Goal: Transaction & Acquisition: Purchase product/service

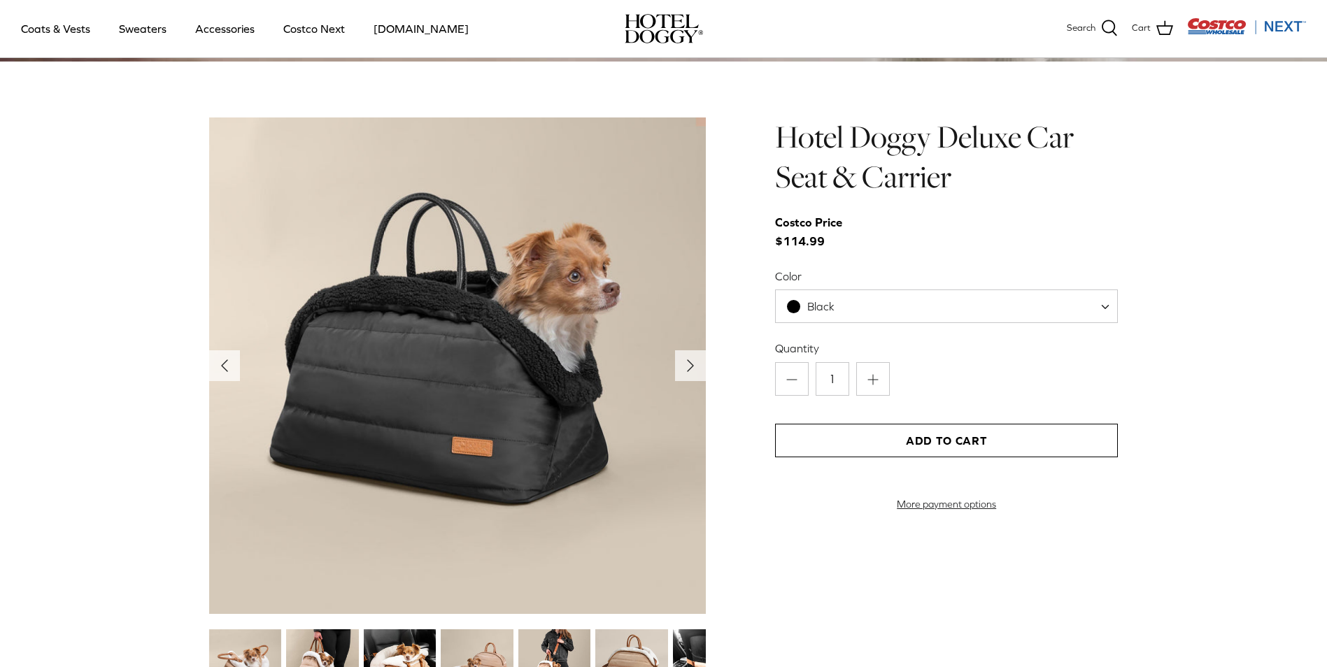
scroll to position [1329, 0]
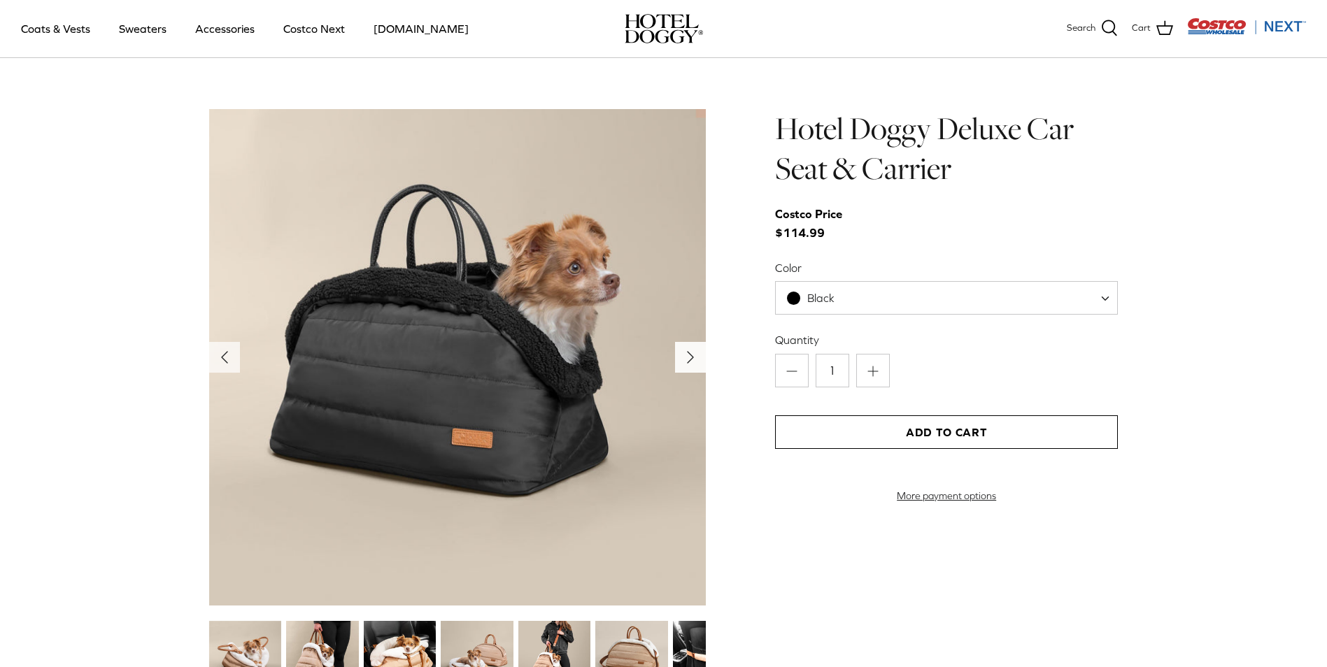
click at [697, 358] on icon "Right" at bounding box center [690, 357] width 22 height 22
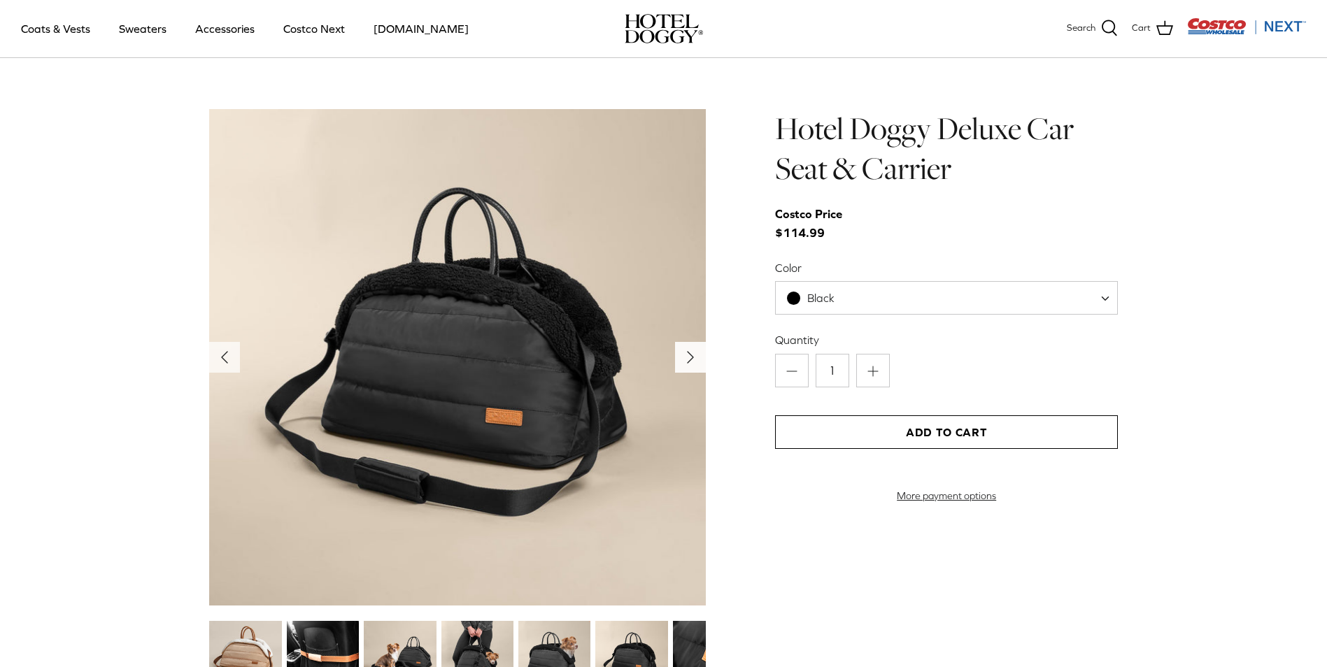
click at [697, 358] on icon "Right" at bounding box center [690, 357] width 22 height 22
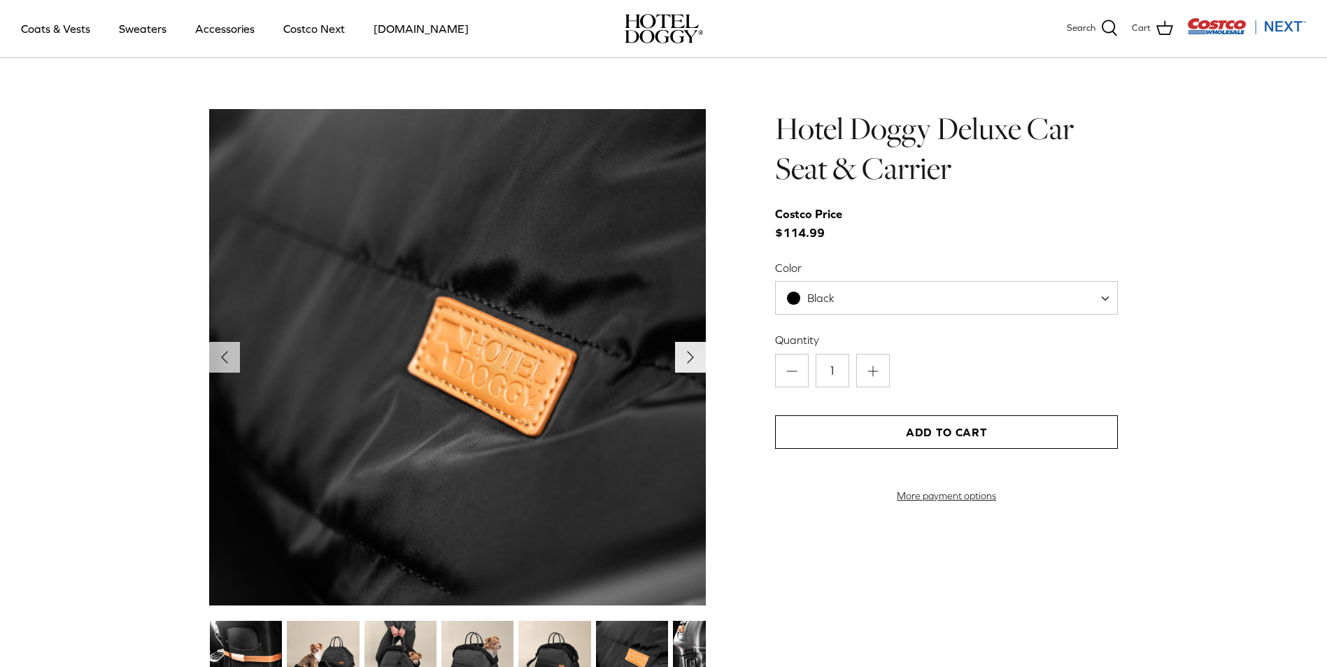
click at [697, 358] on icon "Right" at bounding box center [690, 357] width 22 height 22
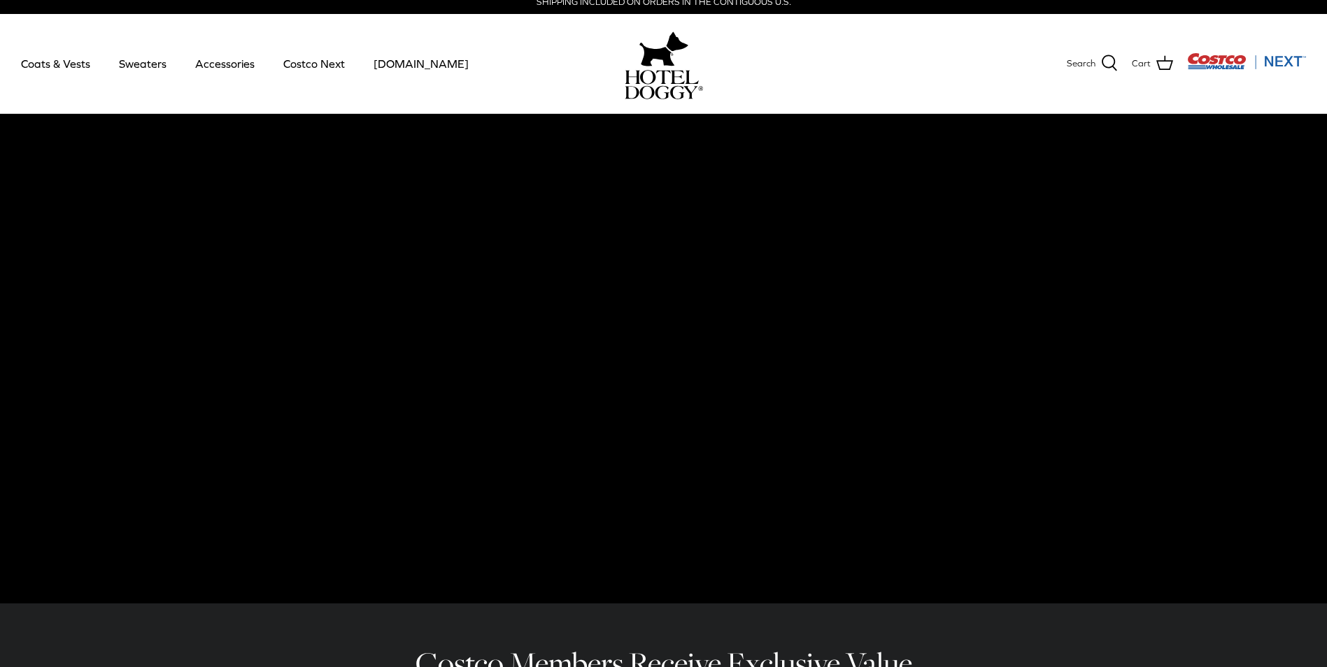
scroll to position [0, 0]
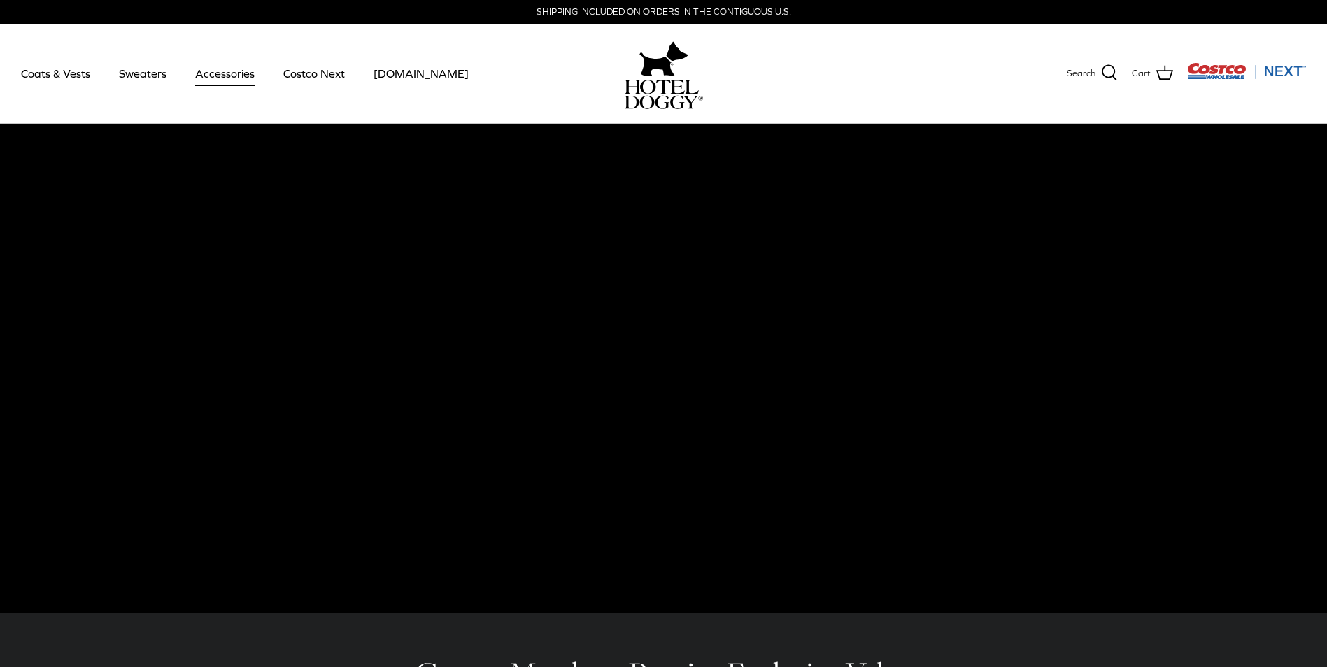
click at [221, 75] on link "Accessories" at bounding box center [225, 74] width 85 height 48
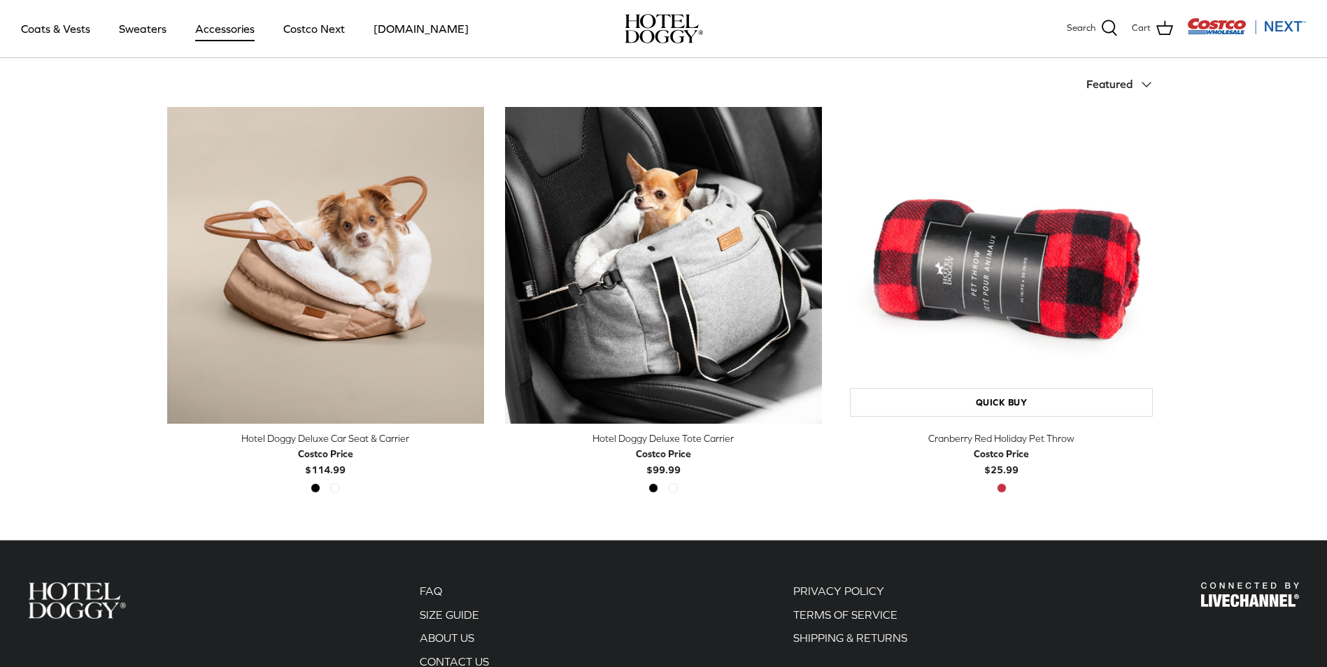
scroll to position [350, 0]
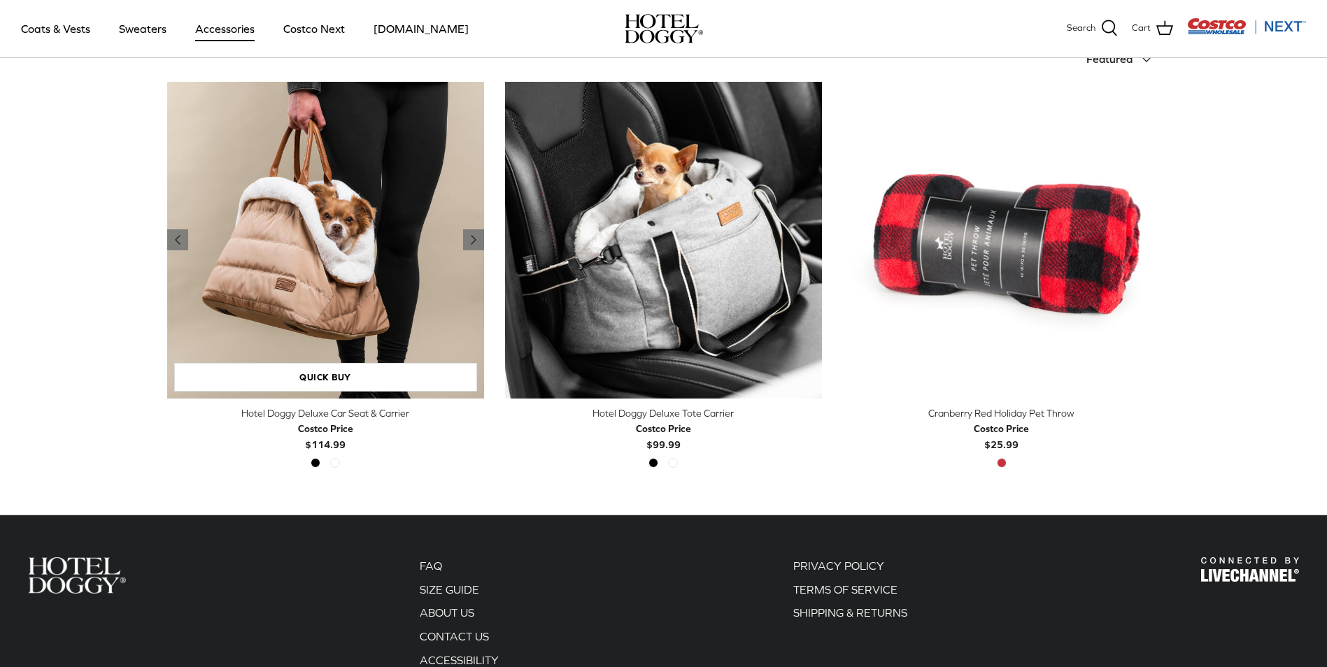
click at [344, 287] on img "Hotel Doggy Deluxe Car Seat & Carrier" at bounding box center [325, 240] width 317 height 317
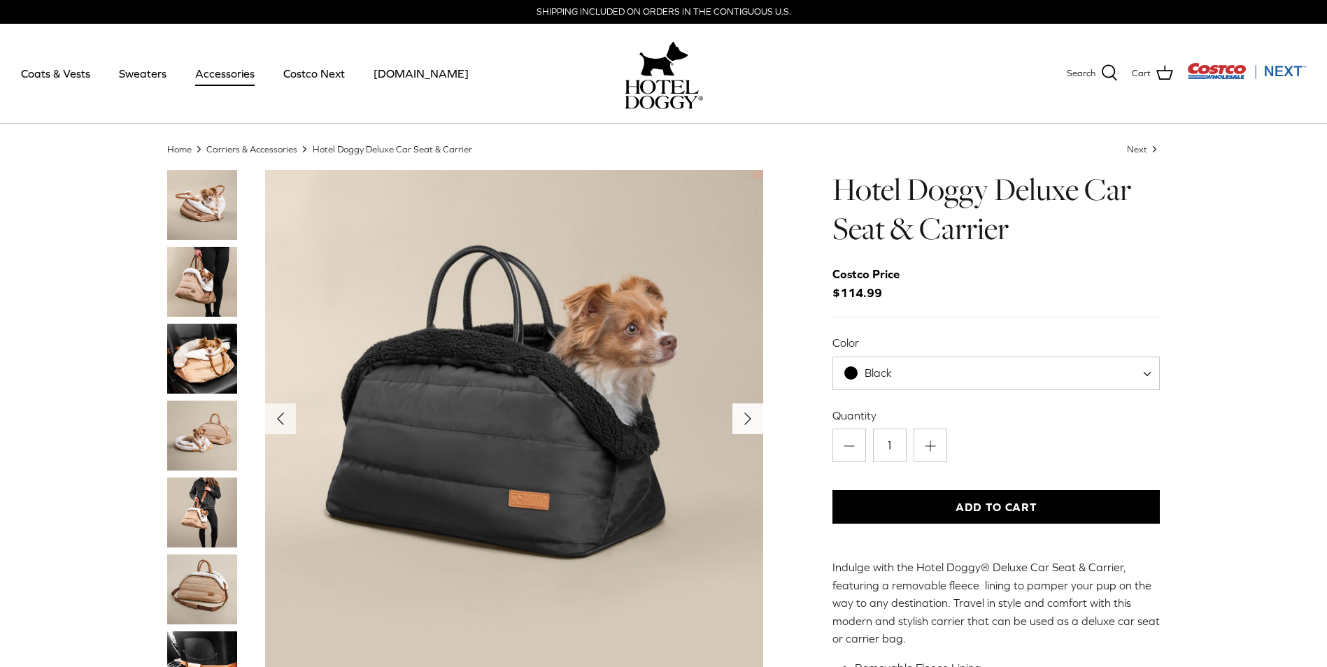
click at [754, 427] on icon "Right" at bounding box center [748, 419] width 22 height 22
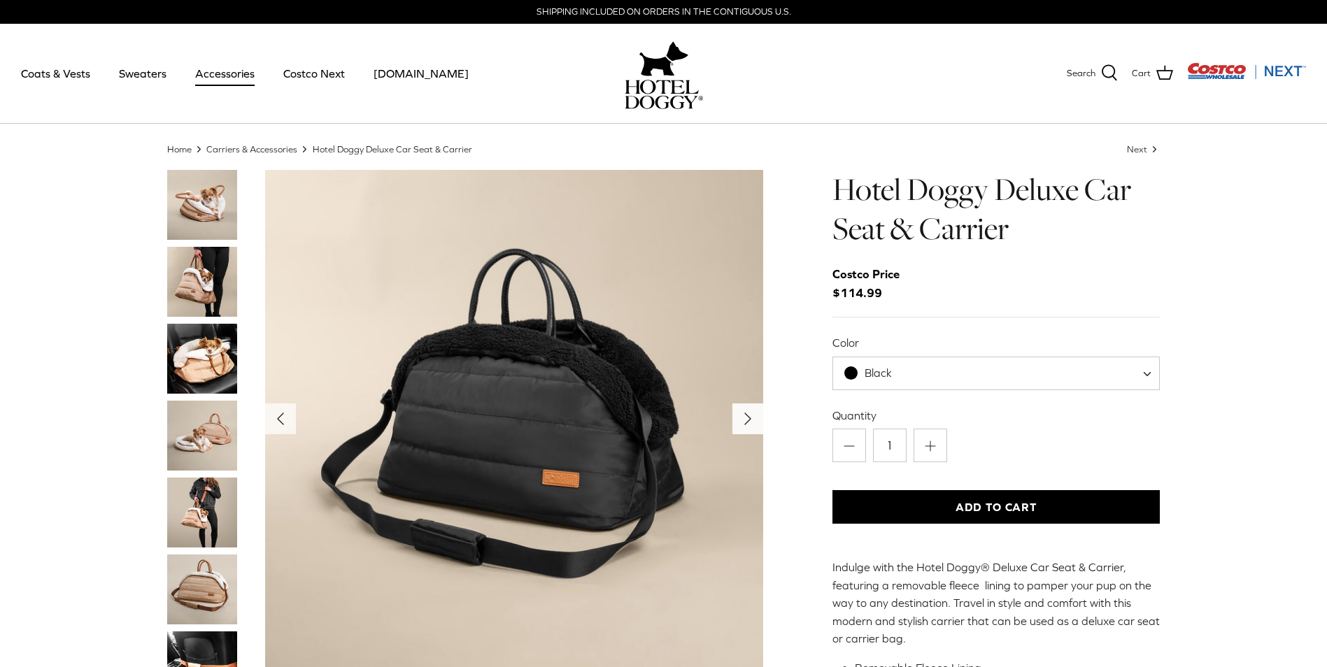
click at [754, 427] on icon "Right" at bounding box center [748, 419] width 22 height 22
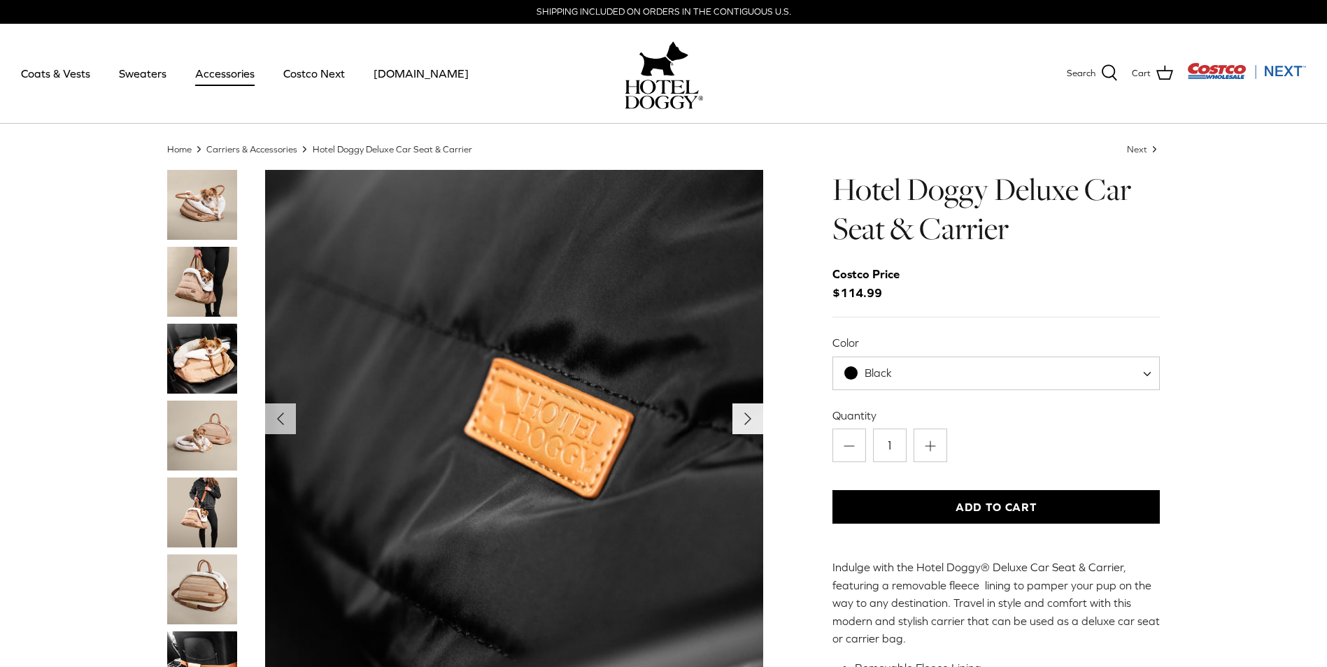
click at [754, 427] on icon "Right" at bounding box center [748, 419] width 22 height 22
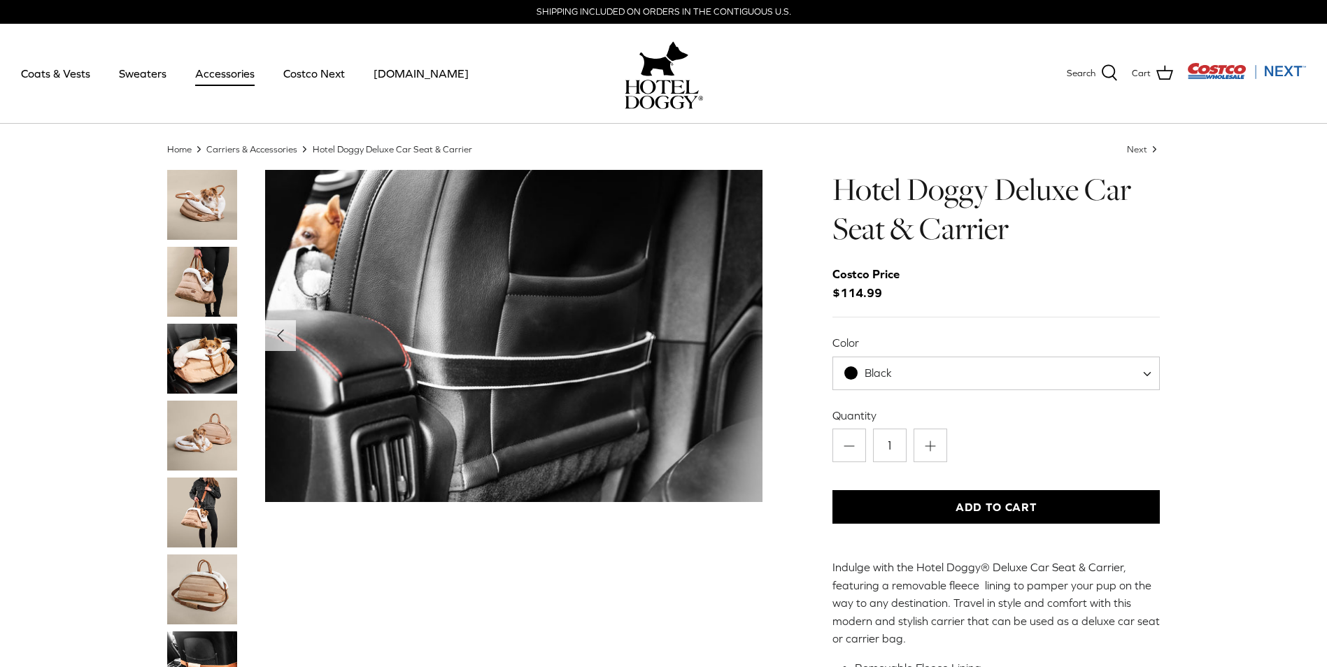
click at [187, 411] on img "Thumbnail Link" at bounding box center [202, 436] width 70 height 70
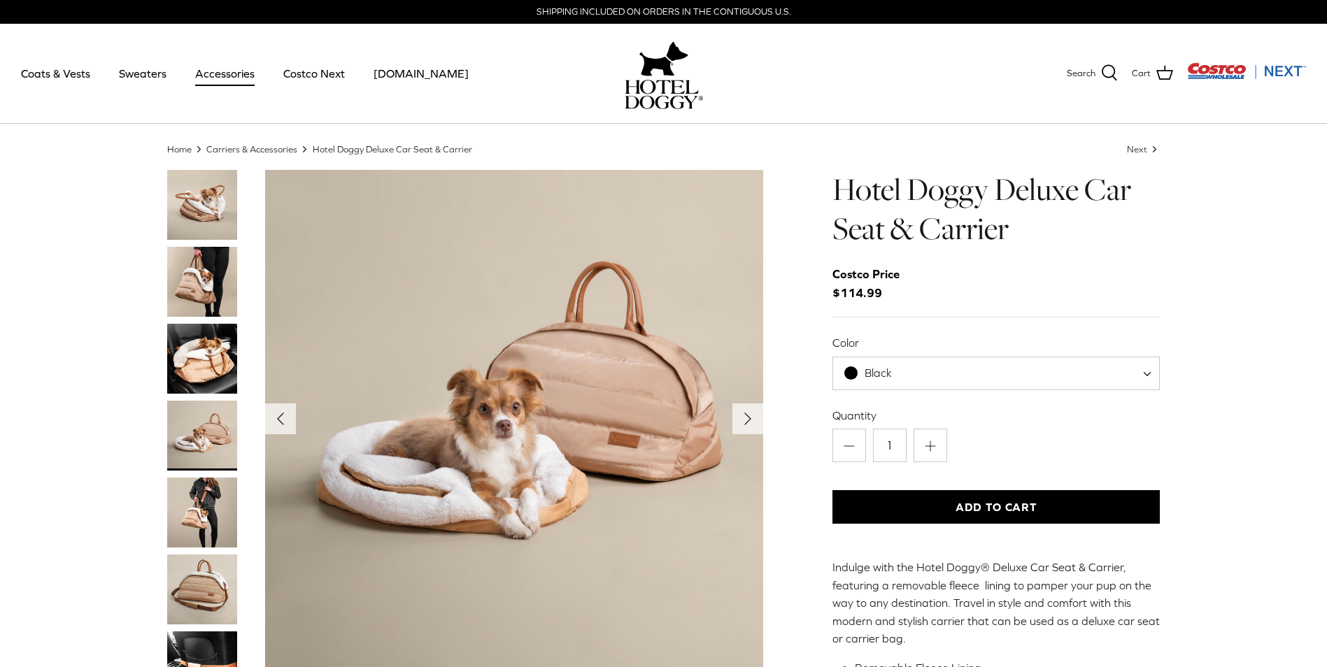
click at [204, 500] on img "Thumbnail Link" at bounding box center [202, 513] width 70 height 70
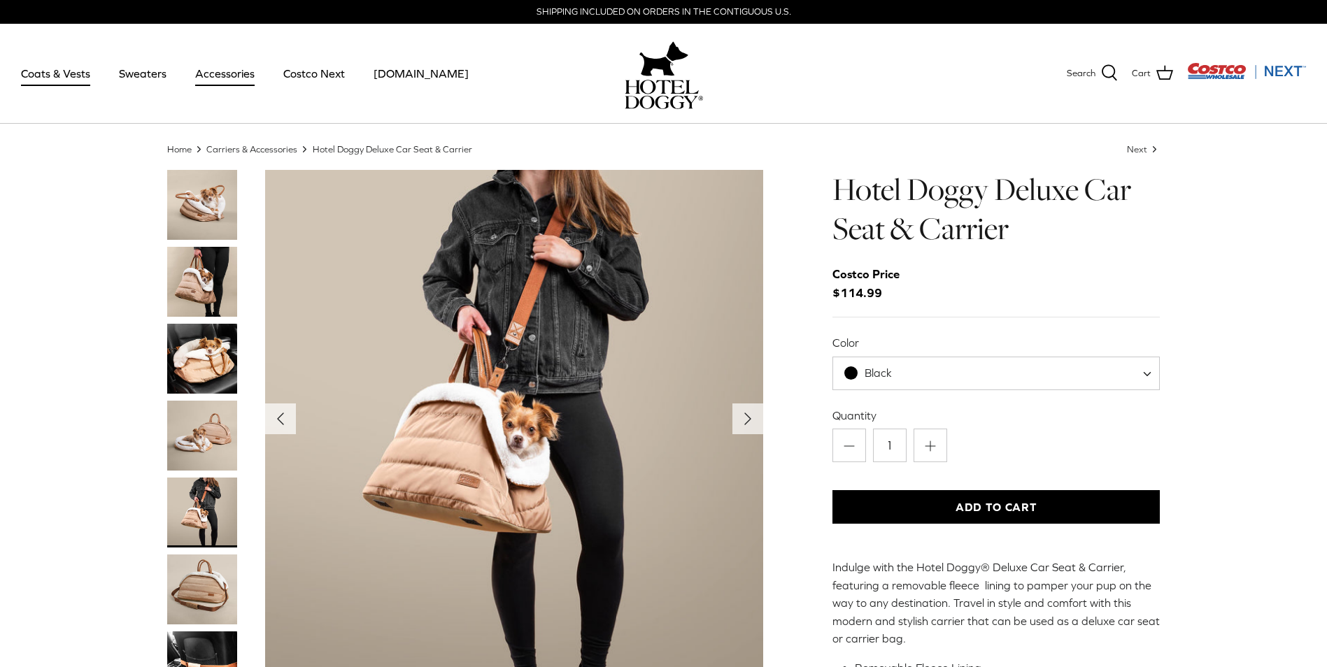
click at [62, 78] on link "Coats & Vests" at bounding box center [55, 74] width 94 height 48
